Goal: Task Accomplishment & Management: Manage account settings

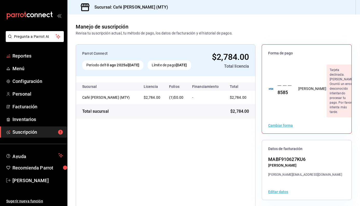
scroll to position [18, 0]
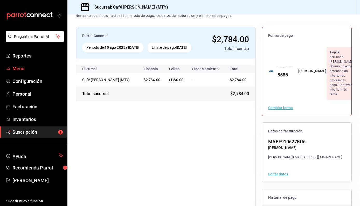
click at [21, 70] on span "Menú" at bounding box center [37, 68] width 51 height 7
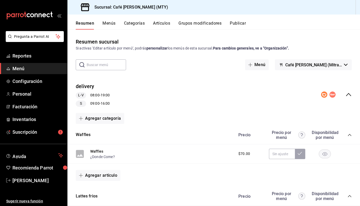
click at [163, 24] on button "Artículos" at bounding box center [161, 25] width 17 height 9
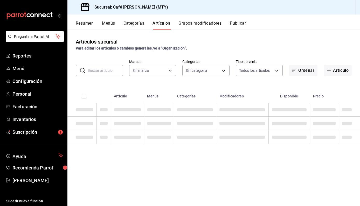
type input "7812686b-5ddd-4501-bfd1-37e6ef41c362"
type input "5dd9c29e-603b-4841-858b-c3f8e884d522,d78a0410-ad69-4588-8a72-e59bbe5eb7b9,a162f…"
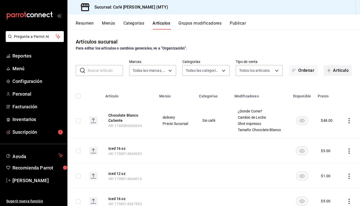
click at [333, 70] on button "Artículo" at bounding box center [338, 70] width 28 height 11
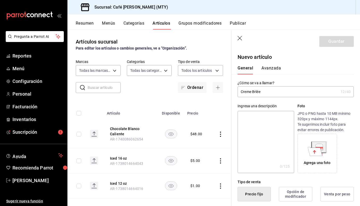
click at [264, 92] on input "Creme Brlée" at bounding box center [288, 92] width 101 height 10
type input "Creme Bruleé Latte"
click at [313, 75] on div "¿Cómo se va a llamar? Creme Bruleé Latte 18 /40 ¿Cómo se va a llamar?" at bounding box center [292, 85] width 122 height 23
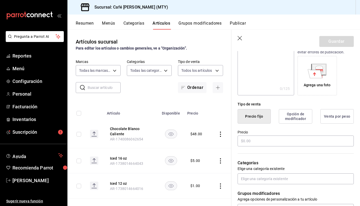
scroll to position [79, 0]
click at [248, 139] on input "text" at bounding box center [296, 140] width 116 height 11
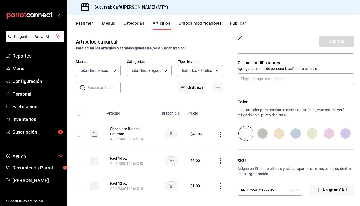
scroll to position [208, 0]
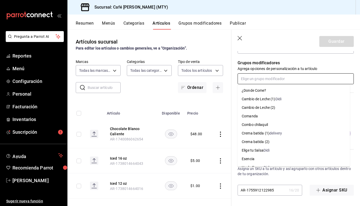
click at [259, 81] on input "text" at bounding box center [296, 78] width 116 height 11
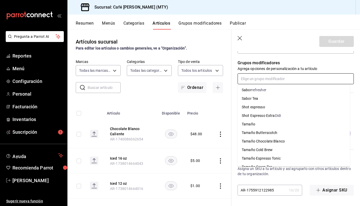
click at [252, 124] on div "Tamaño" at bounding box center [248, 124] width 13 height 5
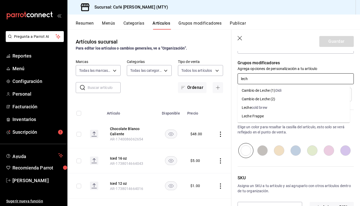
type input "leche"
click at [262, 99] on div "Cambio de Leche (2)" at bounding box center [259, 98] width 34 height 5
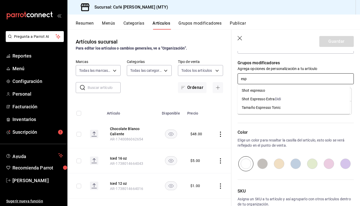
type input "espr"
click at [261, 90] on div "Shot espresso" at bounding box center [253, 90] width 23 height 5
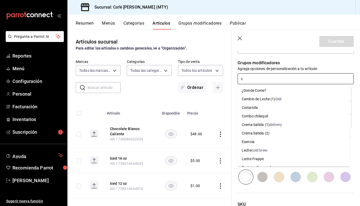
type input "cr"
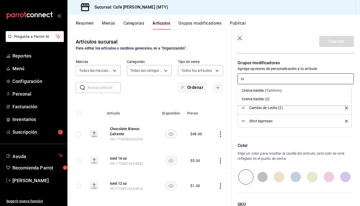
click at [263, 98] on div "Crema batida (2)" at bounding box center [256, 98] width 28 height 5
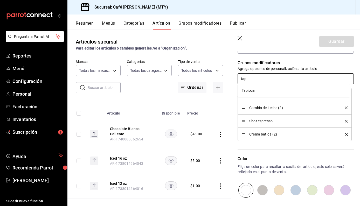
type input "tapi"
click at [255, 89] on li "Tapioca" at bounding box center [294, 90] width 112 height 9
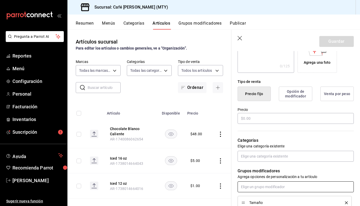
scroll to position [104, 0]
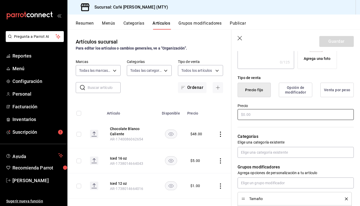
click at [259, 115] on input "text" at bounding box center [296, 114] width 116 height 11
type input "$53.00"
click at [267, 98] on div "Precio $53.00" at bounding box center [292, 109] width 122 height 24
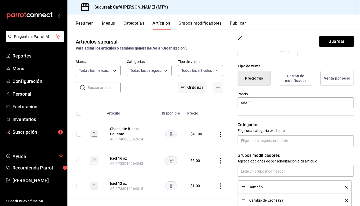
scroll to position [117, 0]
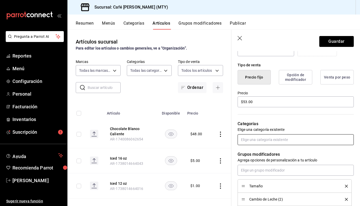
click at [299, 139] on input "text" at bounding box center [296, 139] width 116 height 11
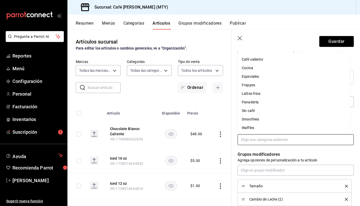
click at [248, 76] on li "Especiales" at bounding box center [294, 76] width 112 height 9
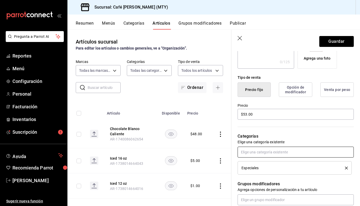
scroll to position [107, 0]
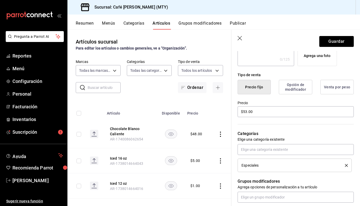
click at [267, 163] on div "Especiales" at bounding box center [294, 166] width 106 height 6
click at [250, 166] on span "Especiales" at bounding box center [249, 166] width 17 height 4
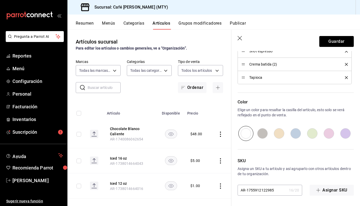
scroll to position [296, 0]
click at [292, 134] on input "radio" at bounding box center [295, 133] width 17 height 15
radio input "true"
click at [332, 41] on button "Guardar" at bounding box center [336, 41] width 34 height 11
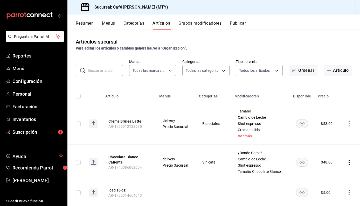
click at [245, 37] on div "Artículos sucursal Para editar los artículos o cambios generales, ve a “Organiz…" at bounding box center [213, 118] width 292 height 176
click at [127, 120] on button "Creme Bruleé Latte" at bounding box center [128, 121] width 41 height 5
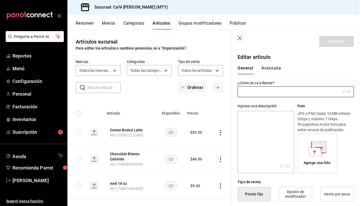
type input "Creme Bruleé Latte"
type input "$53.00"
radio input "false"
radio input "true"
type input "AR-1755912122985"
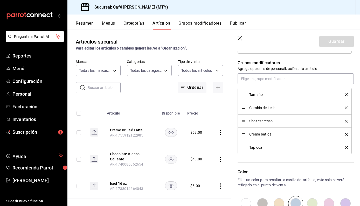
scroll to position [230, 0]
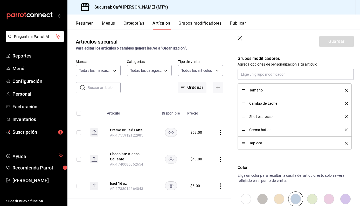
click at [345, 90] on icon "delete" at bounding box center [346, 90] width 3 height 3
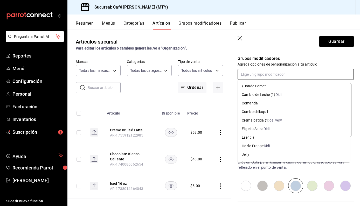
click at [278, 72] on input "text" at bounding box center [296, 74] width 116 height 11
type input "tamaño"
click at [269, 94] on div "Tamaño Butterscotch" at bounding box center [260, 94] width 36 height 5
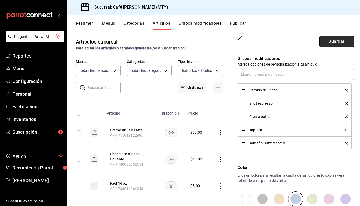
click at [333, 41] on button "Guardar" at bounding box center [336, 41] width 34 height 11
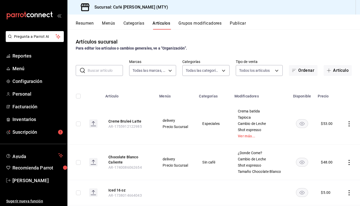
click at [208, 24] on button "Grupos modificadores" at bounding box center [199, 25] width 43 height 9
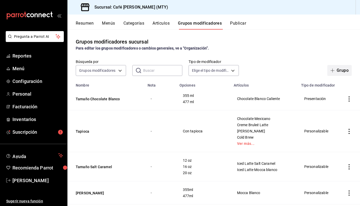
click at [337, 71] on button "Grupo" at bounding box center [339, 70] width 24 height 11
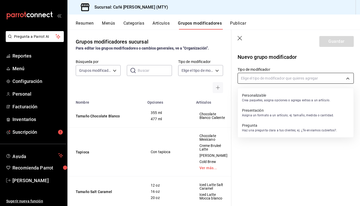
click at [269, 79] on body "Pregunta a Parrot AI Reportes Menú Configuración Personal Facturación Inventari…" at bounding box center [180, 103] width 360 height 206
click at [258, 111] on p "Presentación" at bounding box center [288, 110] width 92 height 5
type input "PRESENTATION"
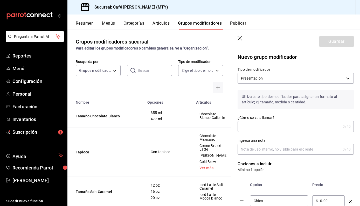
click at [260, 125] on input "¿Cómo se va a llamar?" at bounding box center [289, 126] width 103 height 10
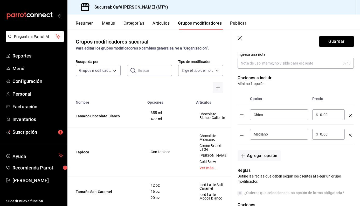
scroll to position [71, 0]
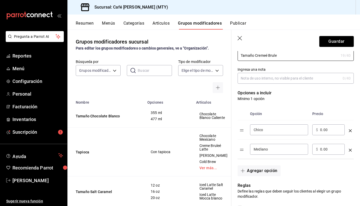
type input "Tamaño Cremeé Brule"
drag, startPoint x: 267, startPoint y: 130, endPoint x: 245, endPoint y: 129, distance: 22.0
click at [245, 129] on tr "Chico ​ ​ $ 0.00 ​" at bounding box center [296, 129] width 116 height 19
type input "12 oz"
drag, startPoint x: 275, startPoint y: 149, endPoint x: 244, endPoint y: 149, distance: 30.6
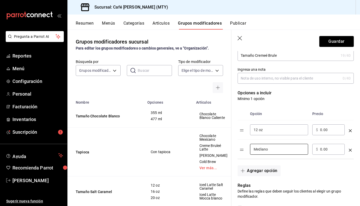
click at [244, 149] on tr "Mediano ​ ​ $ 0.00 ​" at bounding box center [296, 149] width 116 height 19
type input "16 oz"
click at [264, 169] on button "Agregar opción" at bounding box center [259, 170] width 43 height 11
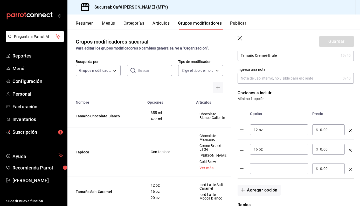
click at [263, 171] on input "optionsTable" at bounding box center [279, 168] width 51 height 5
type input "20 oz"
click at [321, 150] on input "0.00" at bounding box center [330, 149] width 21 height 5
type input "5.00"
click at [323, 170] on input "0.00" at bounding box center [330, 168] width 21 height 5
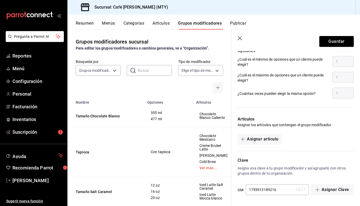
scroll to position [260, 0]
type input "10.00"
click at [267, 140] on button "Asignar artículo" at bounding box center [260, 139] width 44 height 11
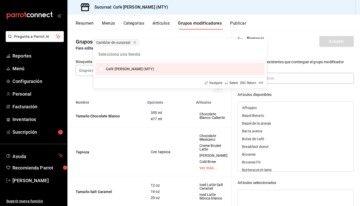
type input "r"
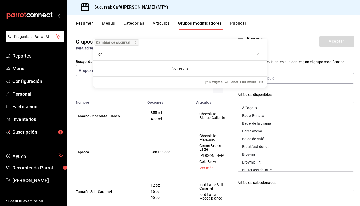
type input "c"
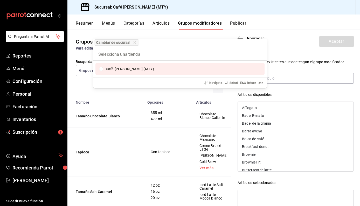
click at [301, 93] on div "Cambiar de sucursal Café [PERSON_NAME] (MTY) Navigate Select ESC Return ⌘ K" at bounding box center [180, 103] width 360 height 206
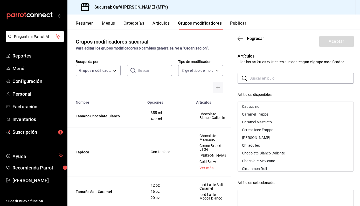
scroll to position [99, 0]
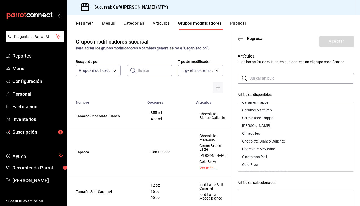
click at [265, 81] on input "text" at bounding box center [301, 78] width 104 height 10
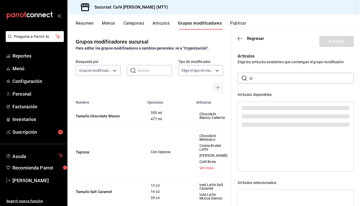
scroll to position [0, 0]
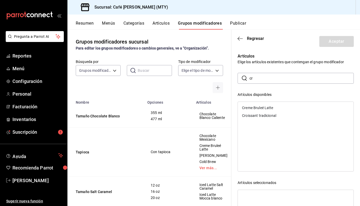
click at [268, 106] on div "Creme Bruleé Latte" at bounding box center [257, 108] width 31 height 4
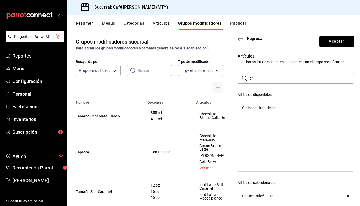
click at [303, 89] on div "​ cr ​ Artículos disponibles Croissant tradicional Artículos seleccionados Crem…" at bounding box center [296, 165] width 116 height 185
click at [266, 76] on input "cr" at bounding box center [301, 78] width 104 height 10
type input "c"
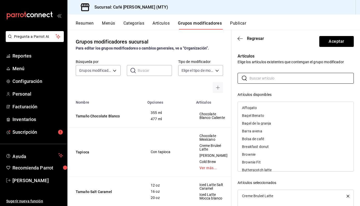
click at [272, 90] on div "​ ​ Artículos disponibles Affogato Bagel Benato Bagel de la granja Barra avena …" at bounding box center [296, 165] width 116 height 185
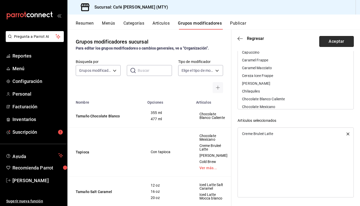
click at [336, 39] on button "Aceptar" at bounding box center [336, 41] width 34 height 11
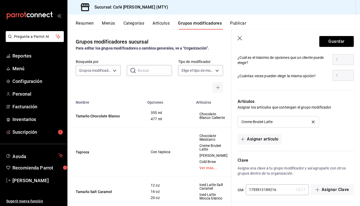
scroll to position [277, 0]
click at [333, 40] on button "Guardar" at bounding box center [336, 41] width 34 height 11
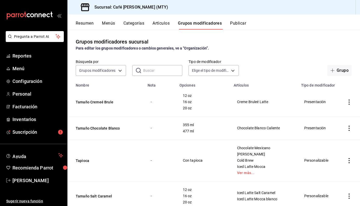
click at [268, 29] on div "Resumen Menús Categorías Artículos Grupos modificadores Publicar" at bounding box center [218, 25] width 284 height 9
click at [159, 23] on button "Artículos" at bounding box center [160, 25] width 17 height 9
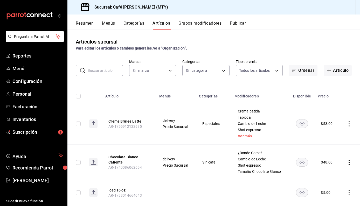
type input "5dd9c29e-603b-4841-858b-c3f8e884d522,d78a0410-ad69-4588-8a72-e59bbe5eb7b9,a162f…"
type input "7812686b-5ddd-4501-bfd1-37e6ef41c362"
click at [97, 70] on input "text" at bounding box center [105, 70] width 35 height 10
click at [346, 123] on icon "actions" at bounding box center [348, 123] width 5 height 5
click at [331, 134] on span "Editar" at bounding box center [329, 135] width 13 height 5
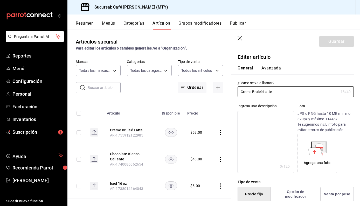
type input "$53.00"
radio input "false"
radio input "true"
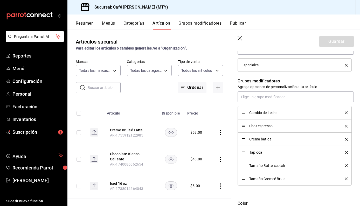
scroll to position [220, 0]
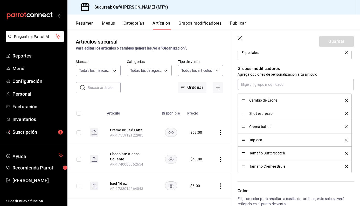
click at [345, 153] on icon "delete" at bounding box center [346, 153] width 3 height 3
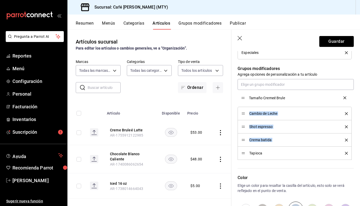
drag, startPoint x: 244, startPoint y: 153, endPoint x: 242, endPoint y: 97, distance: 55.5
click at [315, 164] on div "Color Elige un color para resaltar la casilla del artículo, esto solo se verá r…" at bounding box center [292, 188] width 122 height 57
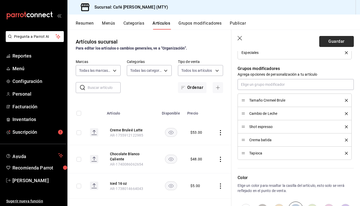
click at [327, 39] on button "Guardar" at bounding box center [336, 41] width 34 height 11
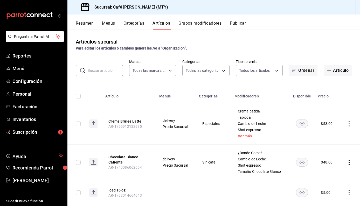
click at [348, 124] on icon "actions" at bounding box center [348, 123] width 1 height 5
click at [329, 136] on span "Editar" at bounding box center [329, 135] width 13 height 5
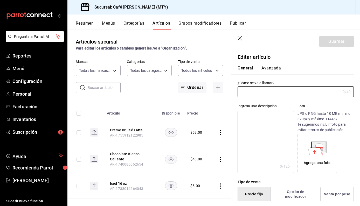
type input "Creme Bruleé Latte"
type input "$53.00"
radio input "false"
radio input "true"
type input "AR-1755912122985"
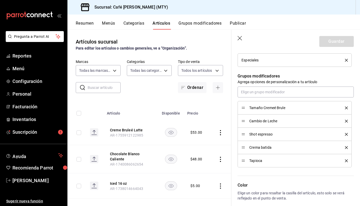
scroll to position [213, 0]
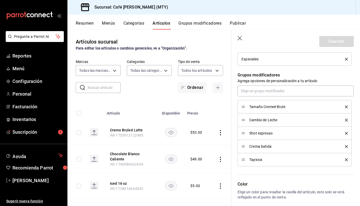
click at [345, 145] on icon "delete" at bounding box center [346, 146] width 3 height 3
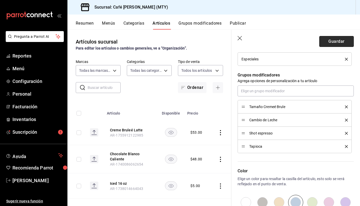
click at [328, 40] on button "Guardar" at bounding box center [336, 41] width 34 height 11
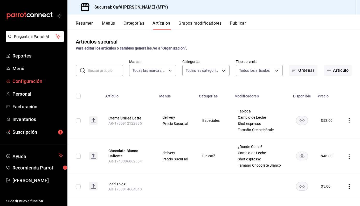
click at [28, 80] on span "Configuración" at bounding box center [37, 81] width 51 height 7
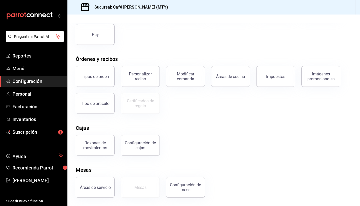
scroll to position [57, 0]
click at [142, 148] on div "Configuración de cajas" at bounding box center [140, 146] width 32 height 10
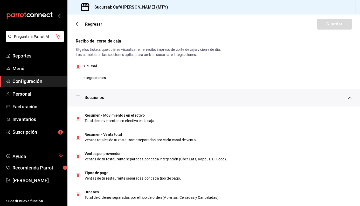
scroll to position [123, 0]
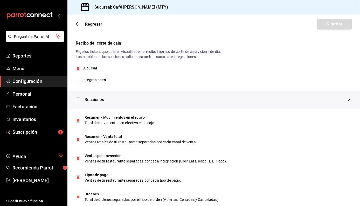
click at [79, 79] on input "Integraciones" at bounding box center [78, 80] width 5 height 5
checkbox input "true"
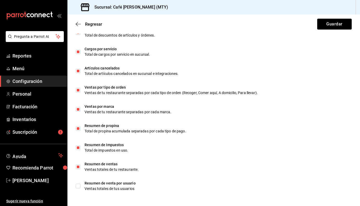
scroll to position [306, 0]
click at [336, 27] on button "Guardar" at bounding box center [334, 24] width 34 height 11
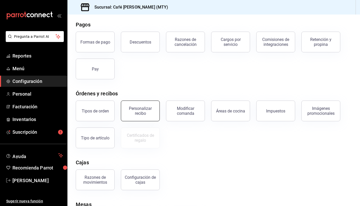
scroll to position [24, 0]
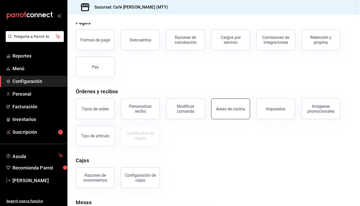
click at [220, 114] on button "Áreas de cocina" at bounding box center [230, 109] width 39 height 21
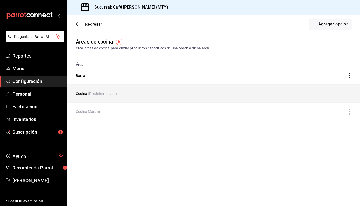
click at [344, 94] on td "discountsTable" at bounding box center [322, 94] width 76 height 18
click at [90, 93] on span "(Predeterminada)" at bounding box center [102, 94] width 29 height 4
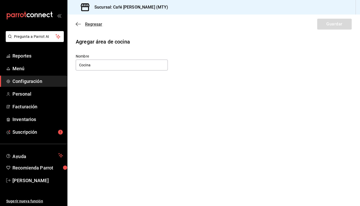
click at [77, 23] on icon "button" at bounding box center [77, 24] width 2 height 4
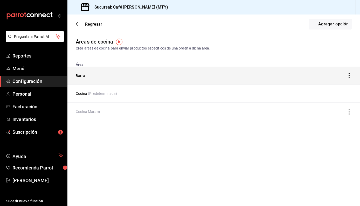
click at [349, 76] on icon "discountsTable" at bounding box center [348, 75] width 5 height 5
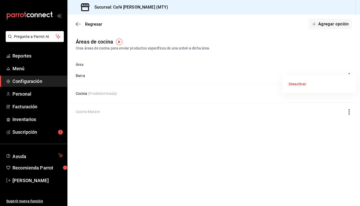
click at [310, 52] on div at bounding box center [180, 103] width 360 height 206
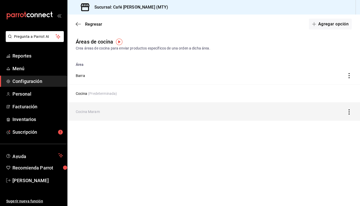
click at [348, 111] on icon "discountsTable" at bounding box center [348, 111] width 5 height 5
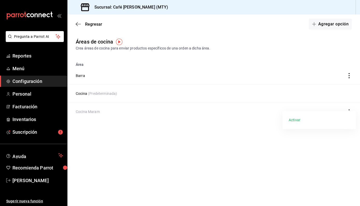
click at [290, 152] on div at bounding box center [180, 103] width 360 height 206
click at [28, 69] on span "Menú" at bounding box center [37, 68] width 51 height 7
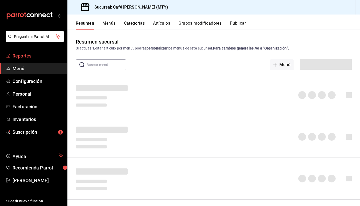
click at [26, 54] on span "Reportes" at bounding box center [37, 55] width 51 height 7
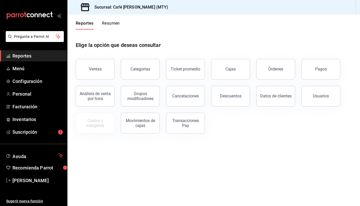
click at [60, 16] on icon "open_drawer_menu" at bounding box center [60, 16] width 2 height 4
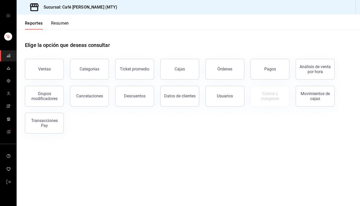
click at [8, 17] on icon "open drawer" at bounding box center [8, 15] width 4 height 4
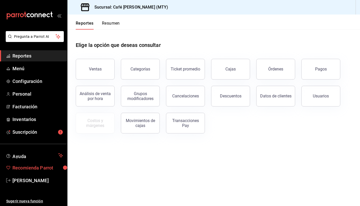
click at [54, 169] on span "Recomienda Parrot" at bounding box center [37, 167] width 51 height 7
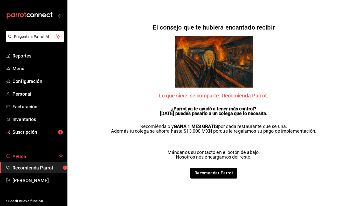
click at [41, 154] on span "Ayuda" at bounding box center [34, 155] width 44 height 6
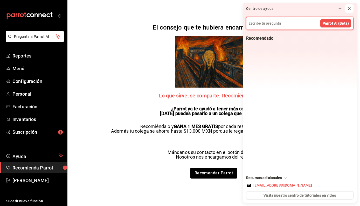
click at [350, 8] on icon at bounding box center [349, 8] width 4 height 4
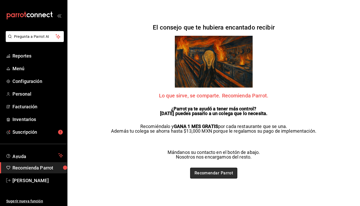
click at [207, 172] on link "Recomendar Parrot" at bounding box center [213, 173] width 47 height 11
click at [34, 135] on span "Suscripción" at bounding box center [37, 132] width 51 height 7
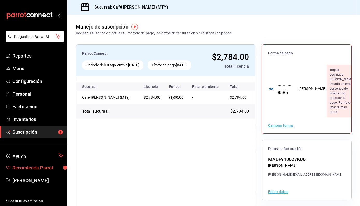
click at [34, 166] on span "Recomienda Parrot" at bounding box center [37, 167] width 51 height 7
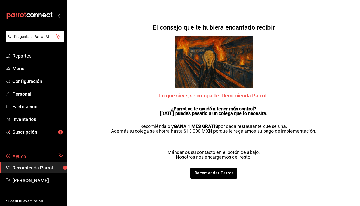
click at [51, 154] on span "Ayuda" at bounding box center [34, 155] width 44 height 6
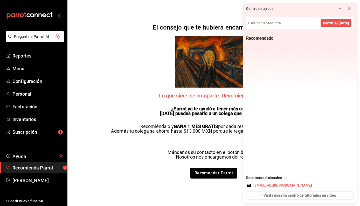
click at [55, 165] on span "Recomienda Parrot" at bounding box center [37, 167] width 51 height 7
click at [349, 9] on icon at bounding box center [349, 8] width 4 height 4
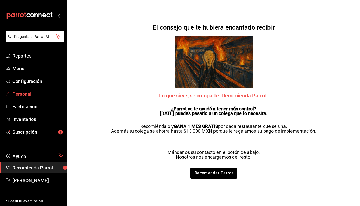
click at [23, 94] on span "Personal" at bounding box center [37, 93] width 51 height 7
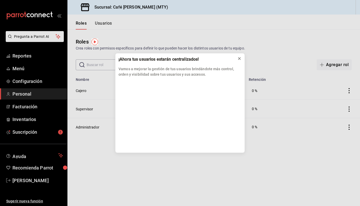
click at [240, 57] on icon at bounding box center [239, 59] width 4 height 4
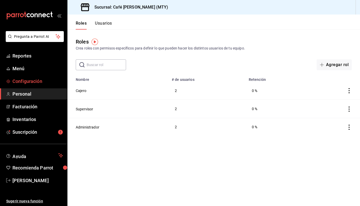
click at [33, 83] on span "Configuración" at bounding box center [37, 81] width 51 height 7
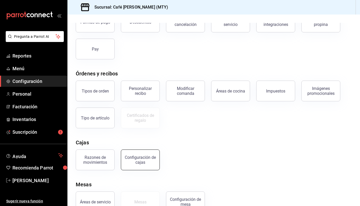
scroll to position [42, 0]
click at [224, 95] on button "Áreas de cocina" at bounding box center [230, 91] width 39 height 21
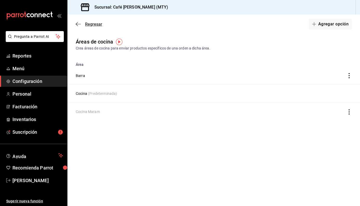
click at [78, 24] on icon "button" at bounding box center [78, 24] width 5 height 5
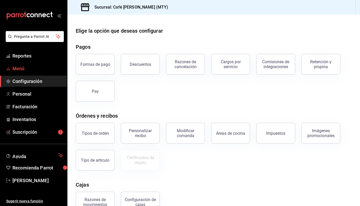
click at [18, 67] on span "Menú" at bounding box center [37, 68] width 51 height 7
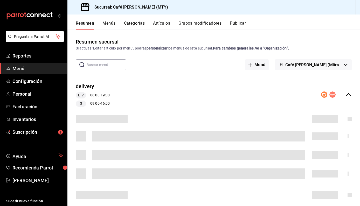
click at [105, 23] on button "Menús" at bounding box center [108, 25] width 13 height 9
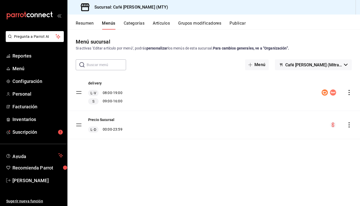
click at [134, 24] on button "Categorías" at bounding box center [134, 25] width 21 height 9
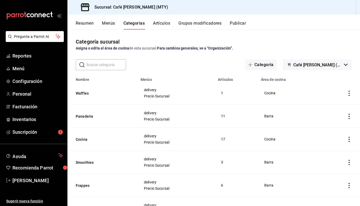
click at [348, 92] on icon "actions" at bounding box center [348, 93] width 1 height 5
click at [326, 126] on span "Eliminar" at bounding box center [329, 126] width 13 height 4
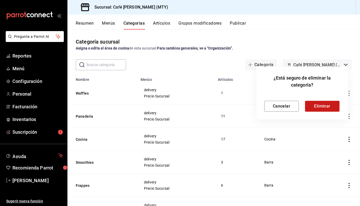
click at [322, 107] on button "Eliminar" at bounding box center [322, 106] width 34 height 11
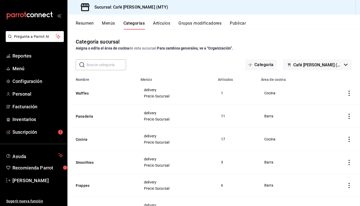
click at [164, 24] on button "Artículos" at bounding box center [161, 25] width 17 height 9
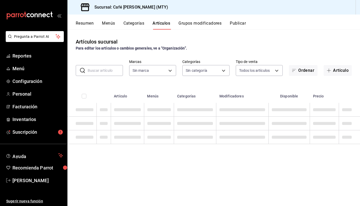
type input "7812686b-5ddd-4501-bfd1-37e6ef41c362"
type input "5dd9c29e-603b-4841-858b-c3f8e884d522,d78a0410-ad69-4588-8a72-e59bbe5eb7b9,a162f…"
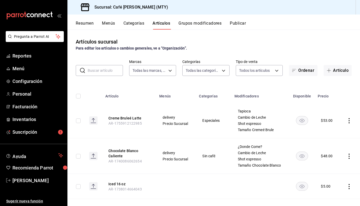
click at [101, 73] on input "text" at bounding box center [105, 70] width 35 height 10
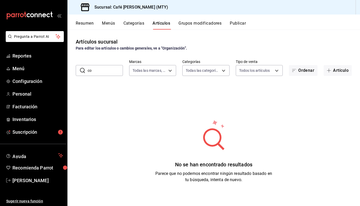
type input "c"
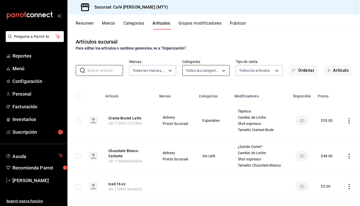
click at [208, 73] on body "Pregunta a Parrot AI Reportes Menú Configuración Personal Facturación Inventari…" at bounding box center [180, 103] width 360 height 206
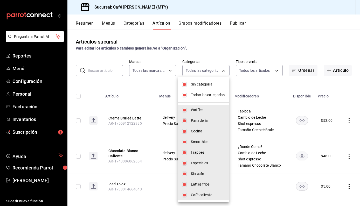
click at [185, 84] on input "checkbox" at bounding box center [184, 84] width 5 height 5
click at [185, 83] on input "checkbox" at bounding box center [184, 84] width 5 height 5
checkbox input "true"
click at [188, 97] on li "Todas las categorías" at bounding box center [203, 95] width 51 height 11
checkbox input "false"
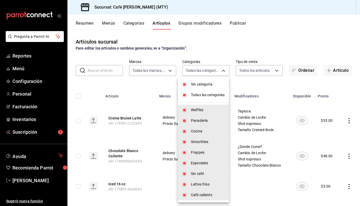
checkbox input "false"
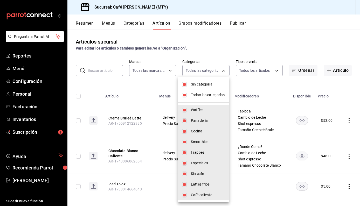
checkbox input "false"
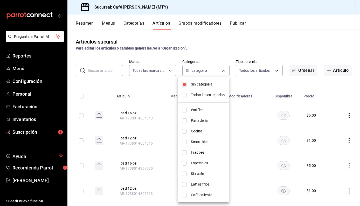
click at [184, 83] on input "checkbox" at bounding box center [184, 84] width 5 height 5
checkbox input "false"
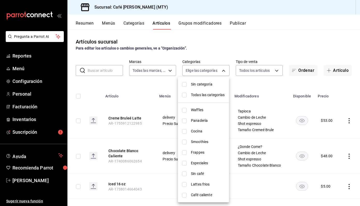
click at [185, 110] on input "checkbox" at bounding box center [184, 110] width 5 height 5
checkbox input "true"
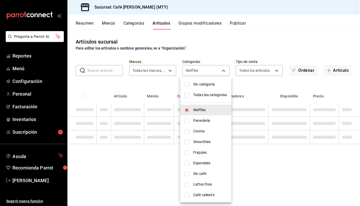
type input "5dd9c29e-603b-4841-858b-c3f8e884d522"
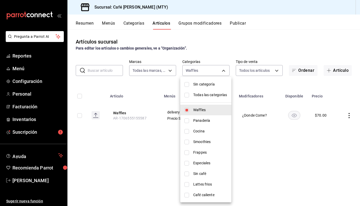
click at [310, 168] on div at bounding box center [180, 103] width 360 height 206
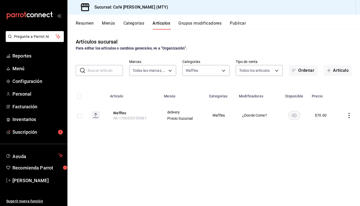
click at [349, 114] on icon "actions" at bounding box center [348, 115] width 5 height 5
click at [333, 148] on span "Eliminar" at bounding box center [333, 148] width 13 height 4
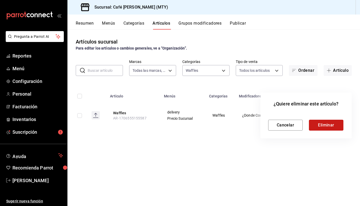
click at [323, 125] on button "Eliminar" at bounding box center [326, 125] width 34 height 11
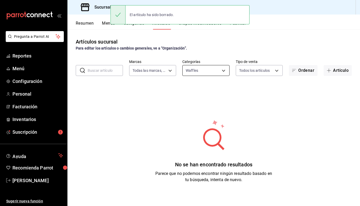
click at [207, 70] on body "Pregunta a Parrot AI Reportes Menú Configuración Personal Facturación Inventari…" at bounding box center [180, 103] width 360 height 206
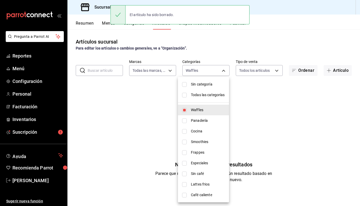
click at [183, 121] on input "checkbox" at bounding box center [184, 120] width 5 height 5
checkbox input "true"
type input "5dd9c29e-603b-4841-858b-c3f8e884d522,d78a0410-ad69-4588-8a72-e59bbe5eb7b9"
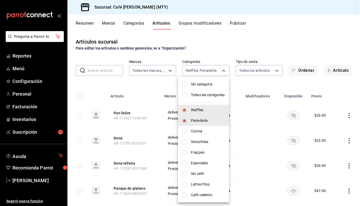
click at [185, 121] on input "checkbox" at bounding box center [184, 120] width 5 height 5
checkbox input "false"
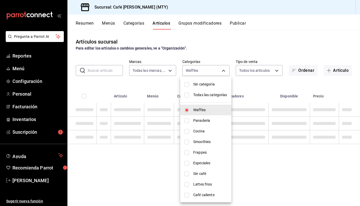
type input "5dd9c29e-603b-4841-858b-c3f8e884d522"
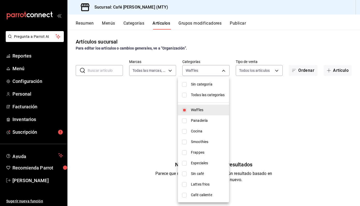
click at [184, 121] on input "checkbox" at bounding box center [184, 120] width 5 height 5
checkbox input "true"
type input "5dd9c29e-603b-4841-858b-c3f8e884d522,d78a0410-ad69-4588-8a72-e59bbe5eb7b9"
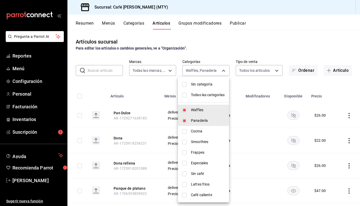
click at [140, 94] on div at bounding box center [180, 103] width 360 height 206
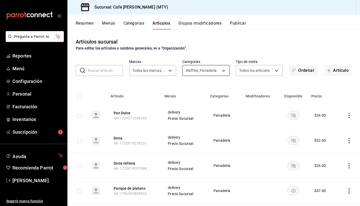
click at [220, 73] on body "Pregunta a Parrot AI Reportes Menú Configuración Personal Facturación Inventari…" at bounding box center [180, 103] width 360 height 206
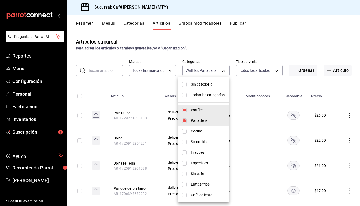
click at [184, 121] on input "checkbox" at bounding box center [184, 120] width 5 height 5
checkbox input "false"
type input "5dd9c29e-603b-4841-858b-c3f8e884d522"
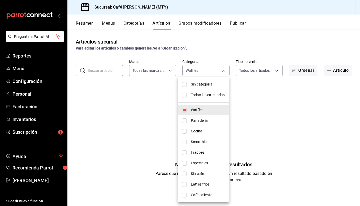
click at [184, 131] on input "checkbox" at bounding box center [184, 131] width 5 height 5
checkbox input "true"
type input "5dd9c29e-603b-4841-858b-c3f8e884d522,a162f090-2fec-4160-bbf7-48113470b377"
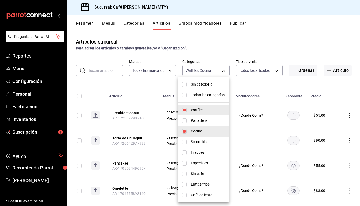
click at [333, 90] on div at bounding box center [180, 103] width 360 height 206
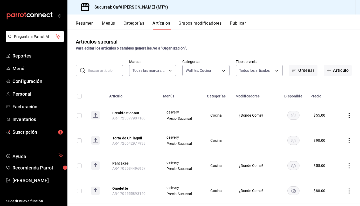
click at [346, 115] on icon "actions" at bounding box center [348, 115] width 5 height 5
click at [323, 148] on span "Eliminar" at bounding box center [329, 148] width 13 height 4
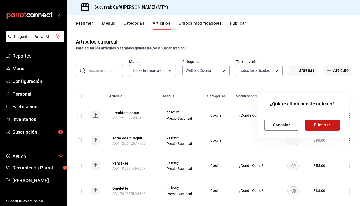
click at [312, 123] on button "Eliminar" at bounding box center [322, 125] width 34 height 11
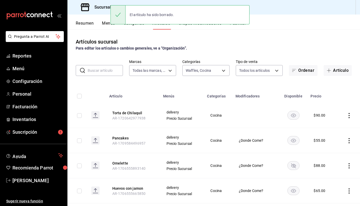
click at [346, 114] on icon "actions" at bounding box center [348, 115] width 5 height 5
click at [332, 149] on span "Eliminar" at bounding box center [329, 148] width 13 height 4
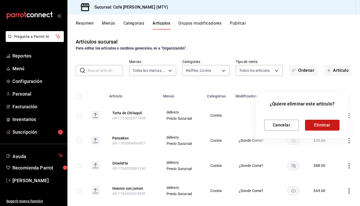
click at [327, 123] on button "Eliminar" at bounding box center [322, 125] width 34 height 11
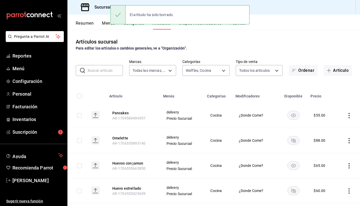
click at [346, 116] on icon "actions" at bounding box center [348, 115] width 5 height 5
click at [326, 149] on span "Eliminar" at bounding box center [329, 148] width 13 height 4
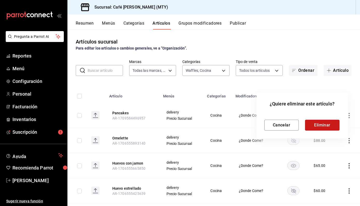
click at [319, 127] on button "Eliminar" at bounding box center [322, 125] width 34 height 11
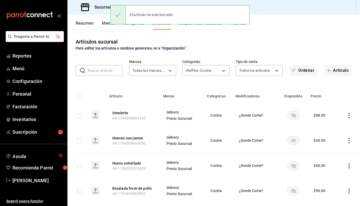
click at [79, 116] on input "checkbox" at bounding box center [79, 115] width 5 height 5
checkbox input "true"
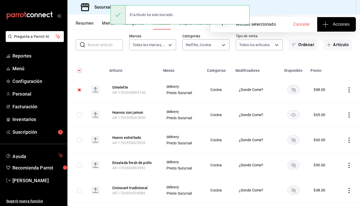
scroll to position [33, 0]
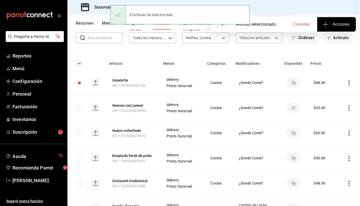
click at [80, 106] on input "checkbox" at bounding box center [79, 108] width 5 height 5
checkbox input "true"
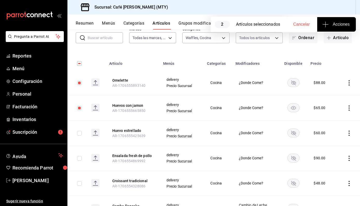
click at [79, 131] on input "checkbox" at bounding box center [79, 133] width 5 height 5
checkbox input "true"
click at [77, 157] on input "checkbox" at bounding box center [79, 158] width 5 height 5
checkbox input "true"
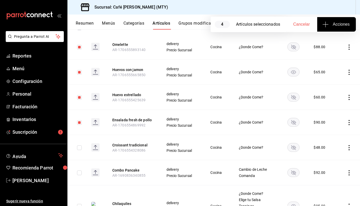
scroll to position [72, 0]
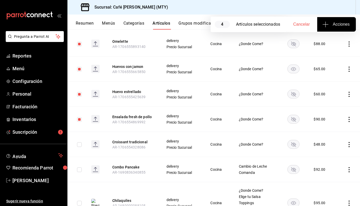
click at [79, 146] on input "checkbox" at bounding box center [79, 144] width 5 height 5
checkbox input "true"
click at [81, 170] on input "checkbox" at bounding box center [79, 170] width 5 height 5
checkbox input "true"
click at [348, 169] on td at bounding box center [348, 169] width 23 height 25
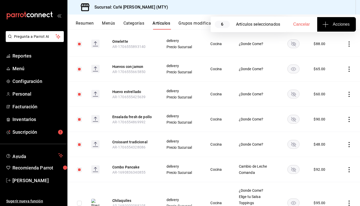
click at [348, 170] on icon "actions" at bounding box center [348, 169] width 1 height 5
click at [327, 194] on span "Eliminar" at bounding box center [329, 192] width 13 height 5
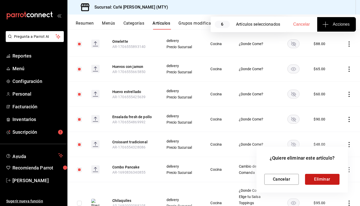
click at [324, 179] on button "Eliminar" at bounding box center [322, 179] width 34 height 11
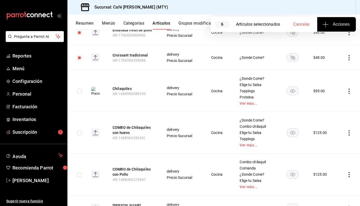
scroll to position [159, 0]
click at [79, 91] on input "checkbox" at bounding box center [79, 91] width 5 height 5
checkbox input "true"
click at [79, 132] on input "checkbox" at bounding box center [79, 132] width 5 height 5
checkbox input "true"
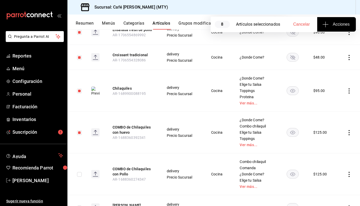
click at [80, 177] on td at bounding box center [77, 175] width 20 height 42
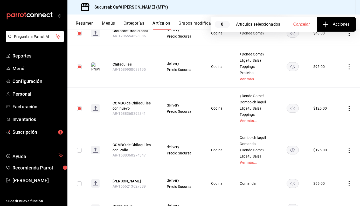
scroll to position [183, 0]
click at [80, 150] on input "checkbox" at bounding box center [79, 150] width 5 height 5
checkbox input "true"
click at [78, 185] on input "checkbox" at bounding box center [79, 183] width 5 height 5
checkbox input "true"
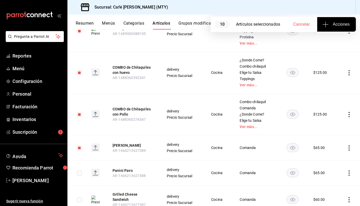
click at [79, 175] on input "checkbox" at bounding box center [79, 173] width 5 height 5
checkbox input "true"
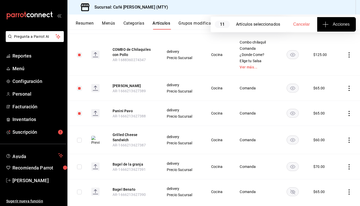
scroll to position [281, 0]
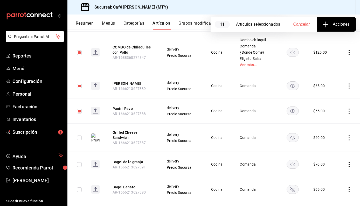
click at [78, 137] on input "checkbox" at bounding box center [79, 138] width 5 height 5
checkbox input "true"
click at [79, 162] on input "checkbox" at bounding box center [79, 164] width 5 height 5
checkbox input "true"
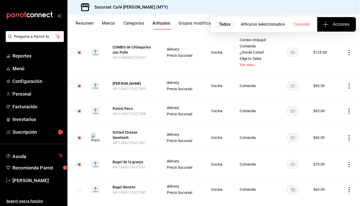
checkbox input "true"
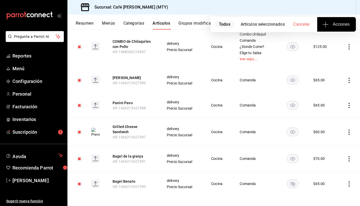
scroll to position [286, 0]
click at [338, 26] on span "Acciones" at bounding box center [336, 24] width 26 height 6
click at [280, 20] on div at bounding box center [180, 103] width 360 height 206
click at [303, 23] on span "Cancelar" at bounding box center [301, 24] width 17 height 5
checkbox input "false"
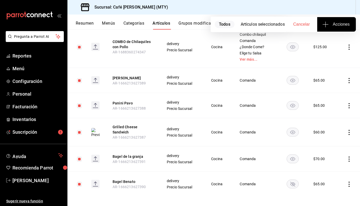
checkbox input "false"
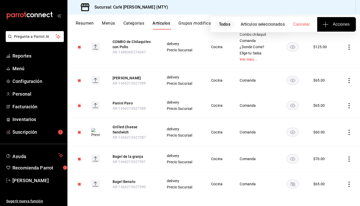
checkbox input "false"
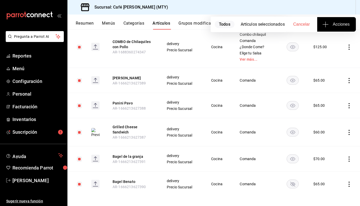
checkbox input "false"
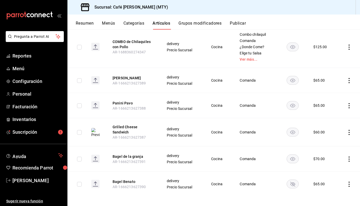
click at [346, 182] on icon "actions" at bounding box center [348, 184] width 5 height 5
click at [329, 196] on li "Eliminar" at bounding box center [324, 192] width 31 height 11
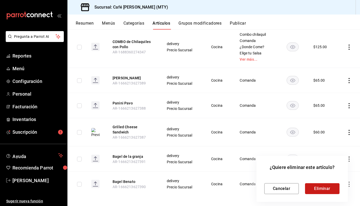
click at [325, 188] on button "Eliminar" at bounding box center [322, 188] width 34 height 11
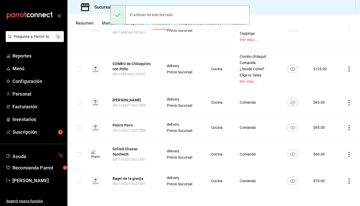
scroll to position [261, 0]
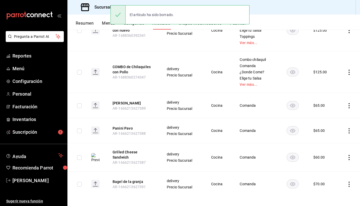
click at [346, 182] on icon "actions" at bounding box center [348, 184] width 5 height 5
click at [328, 195] on span "Eliminar" at bounding box center [329, 192] width 13 height 5
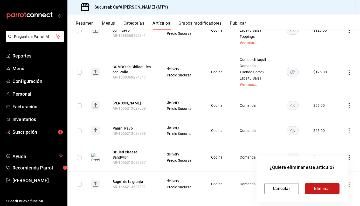
click at [321, 186] on button "Eliminar" at bounding box center [322, 188] width 34 height 11
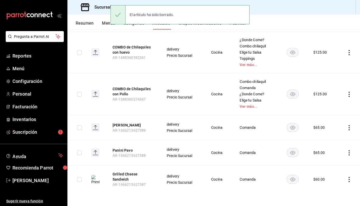
scroll to position [236, 0]
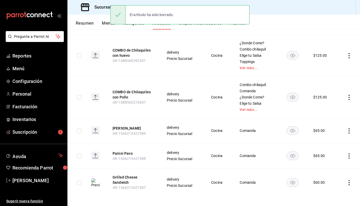
click at [346, 180] on icon "actions" at bounding box center [348, 182] width 5 height 5
click at [323, 191] on span "Eliminar" at bounding box center [329, 192] width 13 height 4
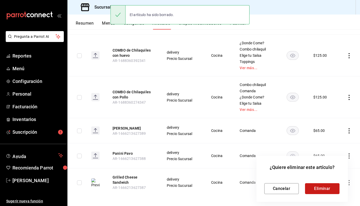
click at [326, 190] on button "Eliminar" at bounding box center [322, 188] width 34 height 11
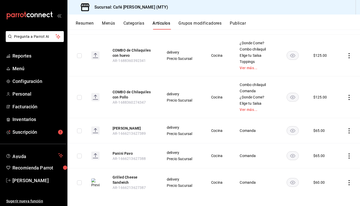
scroll to position [211, 0]
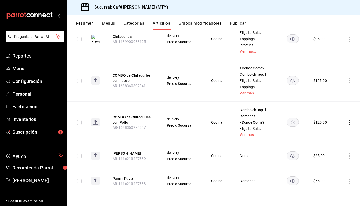
click at [346, 179] on icon "actions" at bounding box center [348, 181] width 5 height 5
click at [329, 193] on span "Eliminar" at bounding box center [329, 192] width 13 height 4
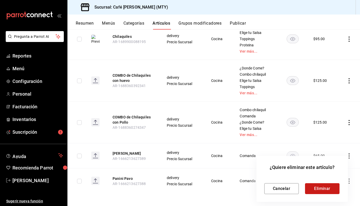
click at [323, 192] on button "Eliminar" at bounding box center [322, 188] width 34 height 11
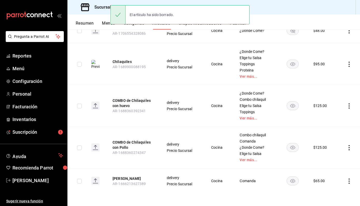
scroll to position [185, 0]
click at [348, 179] on icon "actions" at bounding box center [348, 181] width 1 height 5
click at [320, 195] on div at bounding box center [317, 192] width 9 height 5
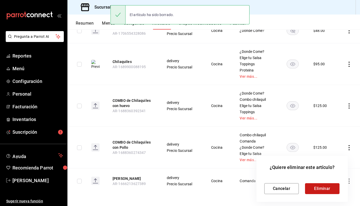
click at [325, 189] on button "Eliminar" at bounding box center [322, 188] width 34 height 11
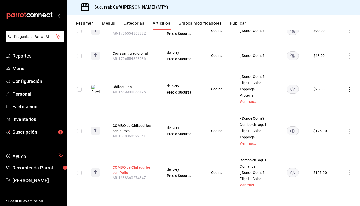
scroll to position [160, 0]
click at [78, 172] on input "checkbox" at bounding box center [79, 173] width 5 height 5
checkbox input "true"
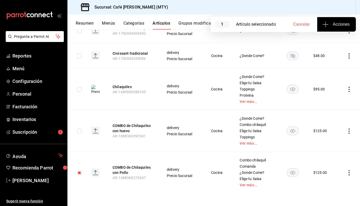
click at [79, 131] on input "checkbox" at bounding box center [79, 131] width 5 height 5
checkbox input "true"
click at [332, 22] on span "Acciones" at bounding box center [336, 24] width 26 height 6
click at [333, 40] on span "Agregar tipo" at bounding box center [336, 40] width 31 height 5
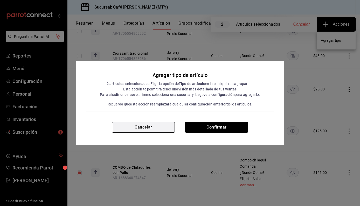
click at [149, 127] on button "Cancelar" at bounding box center [143, 127] width 63 height 11
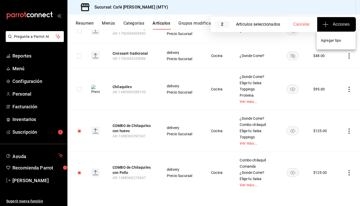
click at [343, 171] on div at bounding box center [180, 103] width 360 height 206
click at [346, 173] on icon "actions" at bounding box center [348, 172] width 5 height 5
click at [327, 191] on span "Eliminar" at bounding box center [329, 192] width 13 height 4
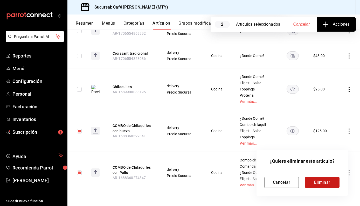
click at [327, 183] on button "Eliminar" at bounding box center [322, 182] width 34 height 11
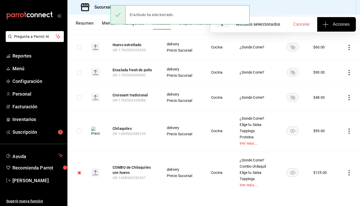
scroll to position [118, 0]
click at [344, 170] on td at bounding box center [348, 173] width 23 height 42
click at [346, 170] on icon "actions" at bounding box center [348, 172] width 5 height 5
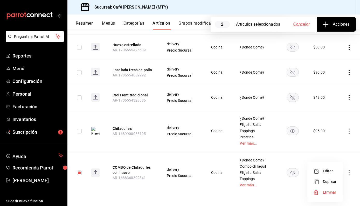
click at [323, 194] on span "Eliminar" at bounding box center [329, 192] width 13 height 4
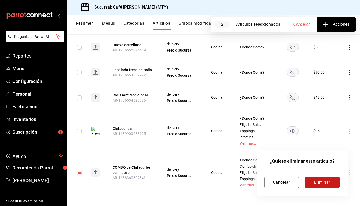
click at [319, 181] on button "Eliminar" at bounding box center [322, 182] width 34 height 11
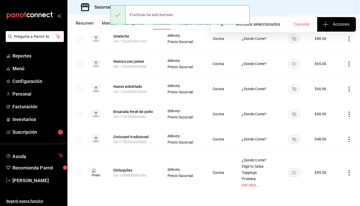
scroll to position [77, 0]
click at [303, 23] on span "Cancelar" at bounding box center [301, 24] width 17 height 5
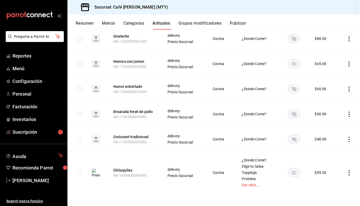
click at [346, 175] on icon "actions" at bounding box center [348, 172] width 5 height 5
click at [328, 194] on span "Eliminar" at bounding box center [329, 192] width 13 height 5
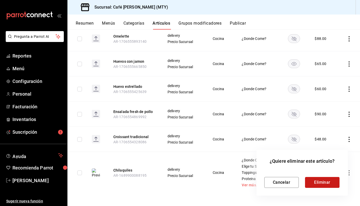
click at [320, 186] on button "Eliminar" at bounding box center [322, 182] width 34 height 11
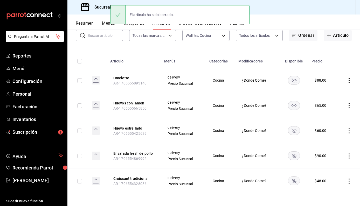
scroll to position [35, 0]
click at [345, 178] on td at bounding box center [348, 181] width 23 height 25
click at [346, 180] on icon "actions" at bounding box center [348, 181] width 5 height 5
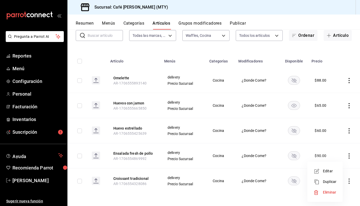
click at [325, 192] on span "Eliminar" at bounding box center [329, 192] width 13 height 4
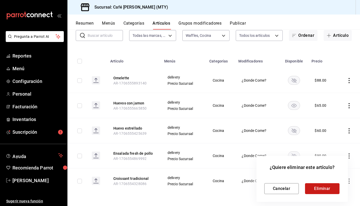
click at [325, 187] on button "Eliminar" at bounding box center [322, 188] width 34 height 11
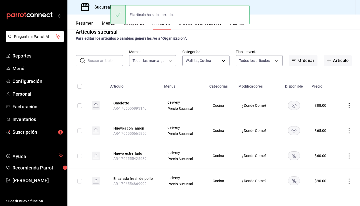
scroll to position [10, 0]
click at [348, 181] on icon "actions" at bounding box center [348, 181] width 1 height 5
click at [330, 193] on span "Eliminar" at bounding box center [329, 192] width 13 height 4
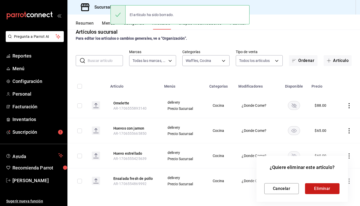
click at [323, 188] on button "Eliminar" at bounding box center [322, 188] width 34 height 11
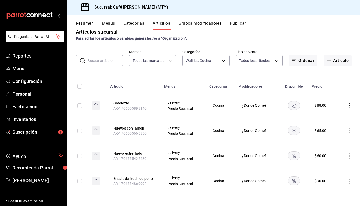
scroll to position [0, 0]
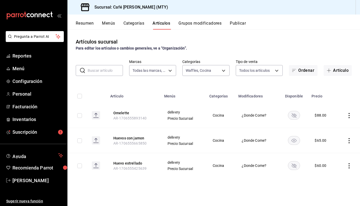
click at [349, 167] on icon "actions" at bounding box center [348, 165] width 5 height 5
click at [329, 191] on span "Eliminar" at bounding box center [333, 192] width 13 height 4
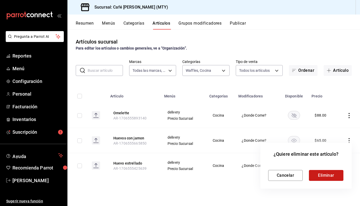
click at [322, 175] on button "Eliminar" at bounding box center [326, 175] width 34 height 11
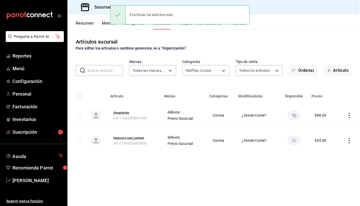
click at [348, 143] on icon "actions" at bounding box center [348, 140] width 5 height 5
click at [325, 175] on div at bounding box center [321, 173] width 9 height 5
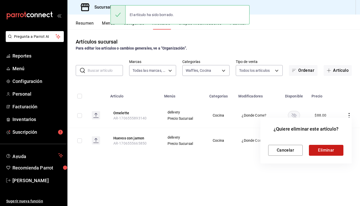
click at [324, 150] on button "Eliminar" at bounding box center [326, 150] width 34 height 11
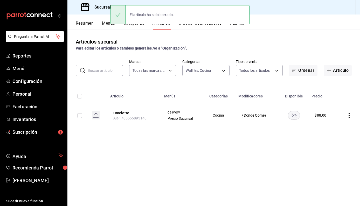
click at [350, 113] on icon "actions" at bounding box center [348, 115] width 5 height 5
click at [329, 149] on span "Eliminar" at bounding box center [333, 148] width 13 height 4
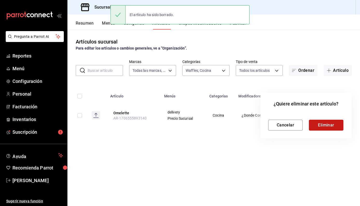
click at [329, 123] on button "Eliminar" at bounding box center [326, 125] width 34 height 11
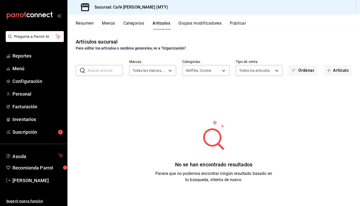
click at [130, 22] on button "Categorías" at bounding box center [133, 25] width 21 height 9
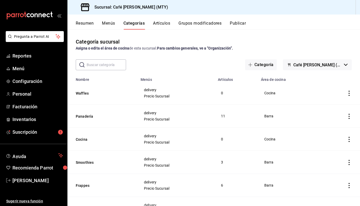
click at [346, 139] on icon "actions" at bounding box center [348, 139] width 5 height 5
click at [324, 172] on span "Eliminar" at bounding box center [329, 172] width 13 height 4
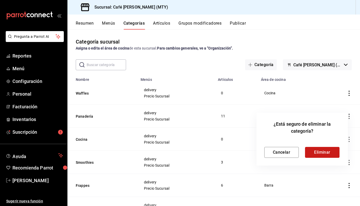
click at [321, 151] on button "Eliminar" at bounding box center [322, 152] width 34 height 11
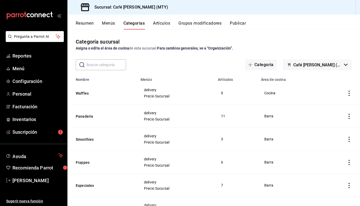
click at [347, 93] on icon "actions" at bounding box center [348, 93] width 5 height 5
click at [324, 130] on li "Eliminar" at bounding box center [324, 126] width 31 height 11
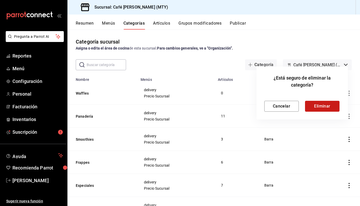
click at [321, 107] on button "Eliminar" at bounding box center [322, 106] width 34 height 11
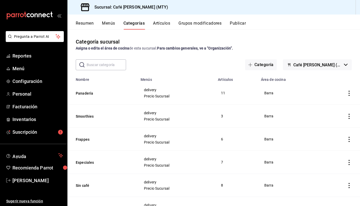
click at [322, 38] on div "Categoría sucursal Asigna o edita el área de cocina de esta sucursal. Para camb…" at bounding box center [213, 44] width 292 height 13
